Goal: Contribute content

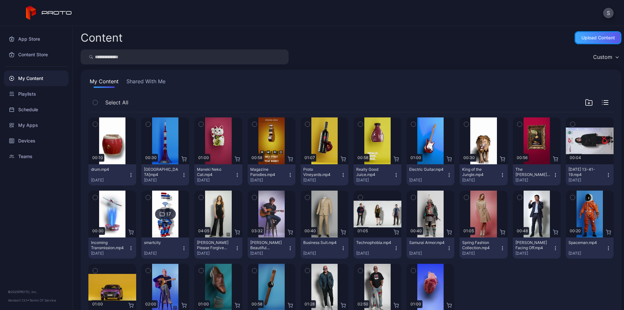
click at [581, 34] on div "Upload Content" at bounding box center [597, 37] width 47 height 13
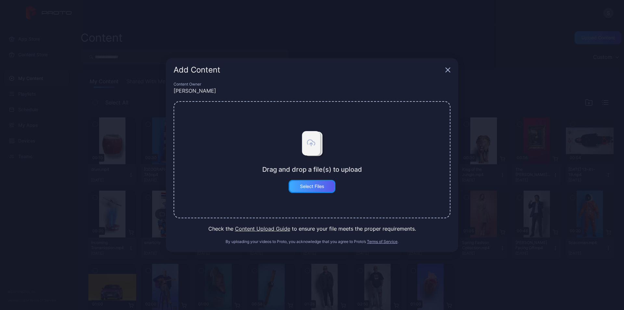
click at [320, 190] on div "Select Files" at bounding box center [311, 186] width 47 height 13
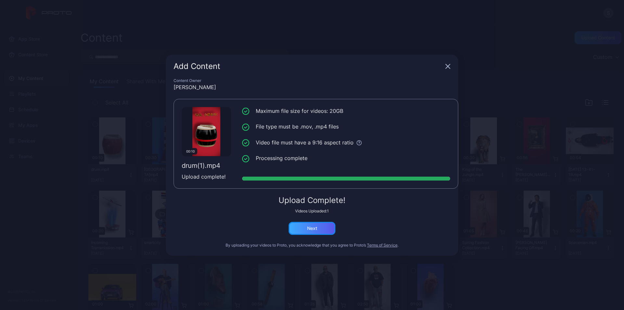
click at [317, 230] on div "Next" at bounding box center [312, 227] width 10 height 5
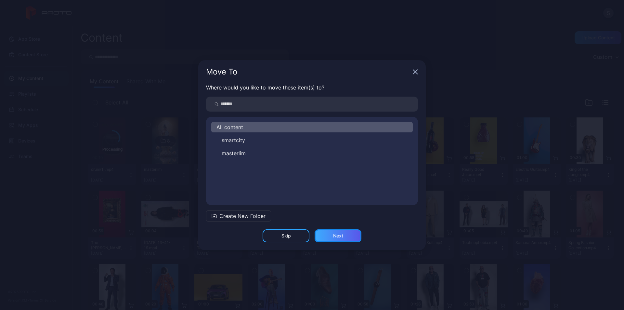
click at [351, 231] on div "Next" at bounding box center [337, 235] width 47 height 13
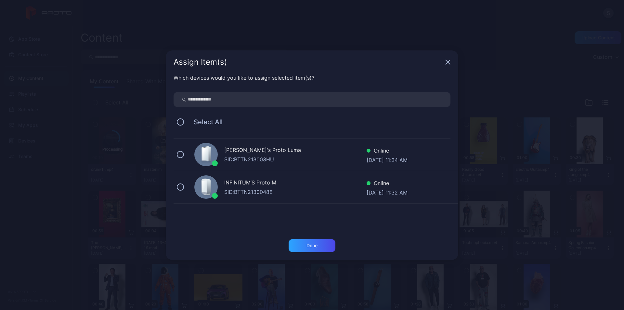
drag, startPoint x: 286, startPoint y: 147, endPoint x: 286, endPoint y: 151, distance: 3.9
click at [286, 148] on div "[PERSON_NAME]'s Proto Luma" at bounding box center [295, 150] width 142 height 9
click at [312, 245] on div "Done" at bounding box center [311, 245] width 11 height 5
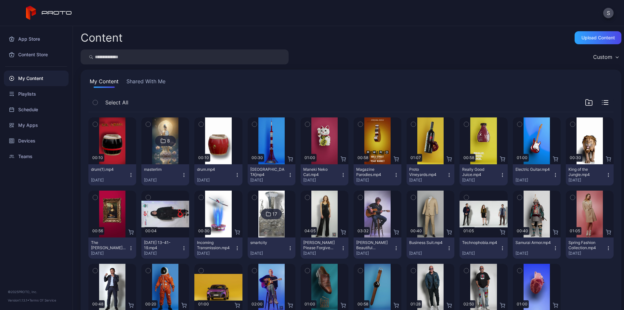
click at [131, 174] on icon "button" at bounding box center [130, 174] width 5 height 5
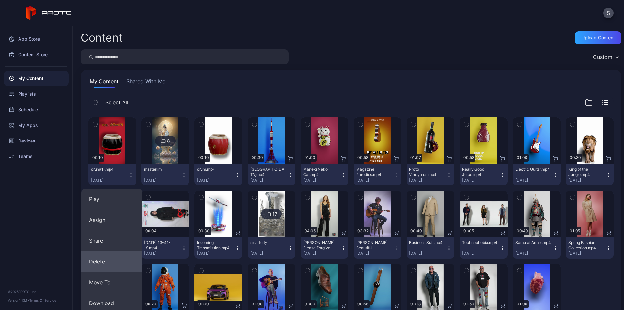
click at [110, 260] on button "Delete" at bounding box center [111, 261] width 61 height 21
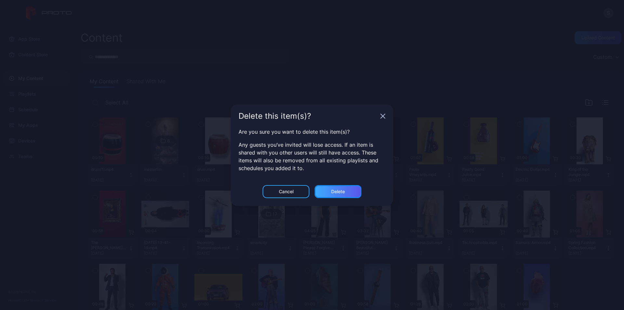
click at [342, 189] on div "Delete" at bounding box center [338, 191] width 14 height 5
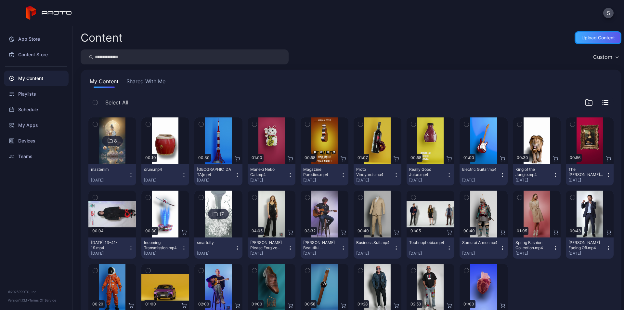
click at [581, 37] on div "Upload Content" at bounding box center [597, 37] width 33 height 5
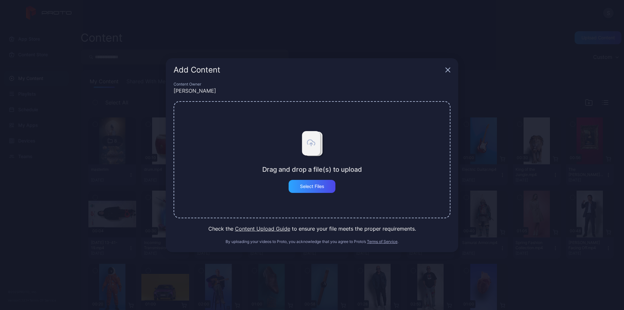
click at [308, 179] on div "Drag and drop a file(s) to upload Select Files" at bounding box center [312, 159] width 100 height 66
click at [307, 185] on div "Select Files" at bounding box center [312, 186] width 24 height 5
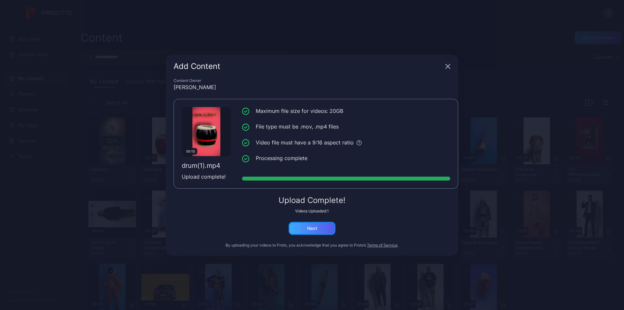
click at [311, 229] on div "Next" at bounding box center [312, 227] width 10 height 5
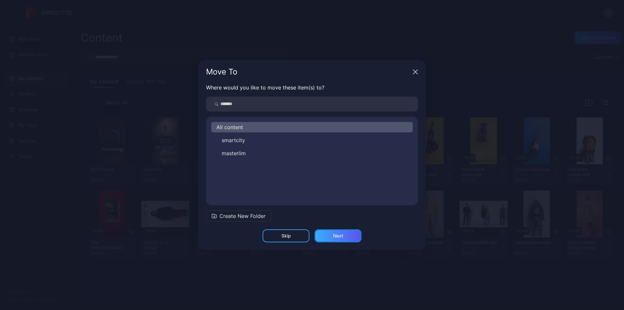
click at [341, 230] on div "Next" at bounding box center [337, 235] width 47 height 13
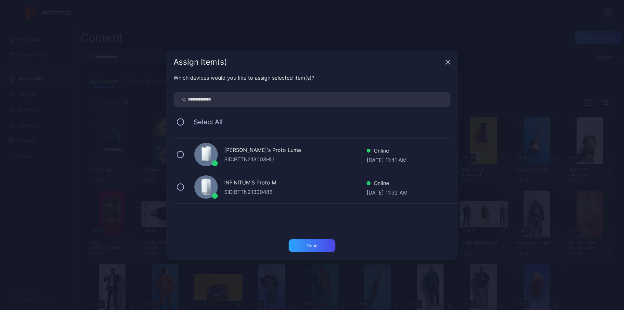
click at [270, 156] on div "SID: BTTN213003HU" at bounding box center [295, 159] width 142 height 8
click at [309, 247] on div "Done" at bounding box center [311, 245] width 11 height 5
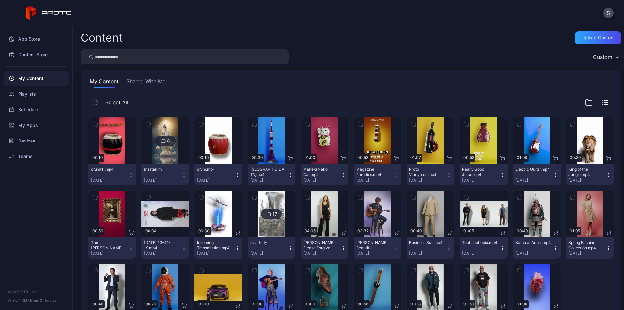
click at [131, 175] on icon "button" at bounding box center [131, 174] width 0 height 0
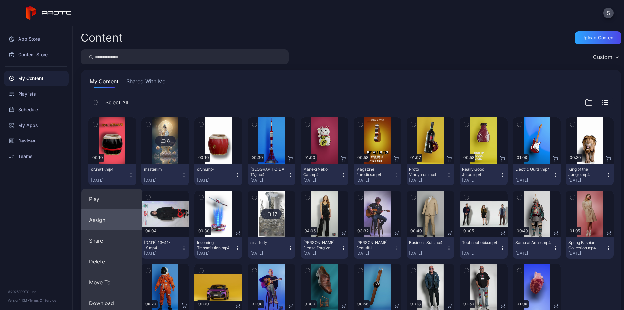
click at [113, 216] on button "Assign" at bounding box center [111, 219] width 61 height 21
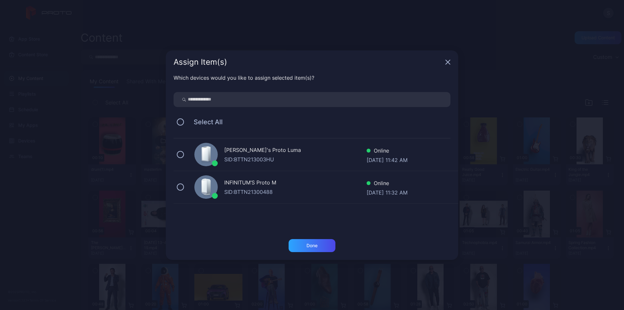
click at [247, 157] on div "SID: BTTN213003HU" at bounding box center [295, 159] width 142 height 8
click at [306, 245] on div "Done" at bounding box center [311, 245] width 11 height 5
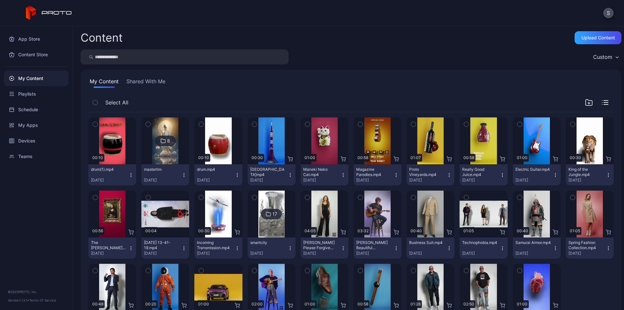
click at [131, 173] on icon "button" at bounding box center [130, 174] width 5 height 5
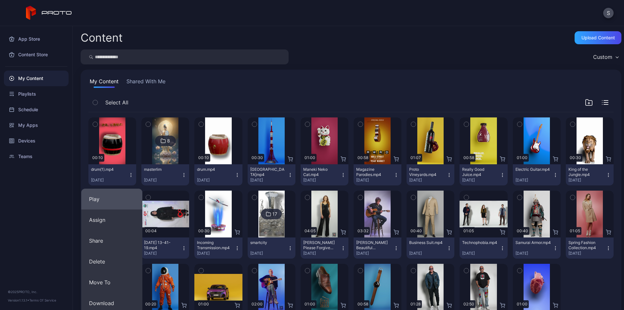
click at [121, 197] on button "Play" at bounding box center [111, 198] width 61 height 21
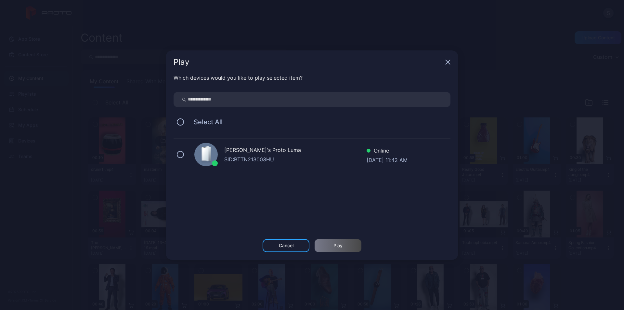
click at [252, 159] on div "SID: BTTN213003HU" at bounding box center [295, 159] width 142 height 8
click at [335, 247] on div "Play" at bounding box center [337, 245] width 9 height 5
